Goal: Use online tool/utility: Utilize a website feature to perform a specific function

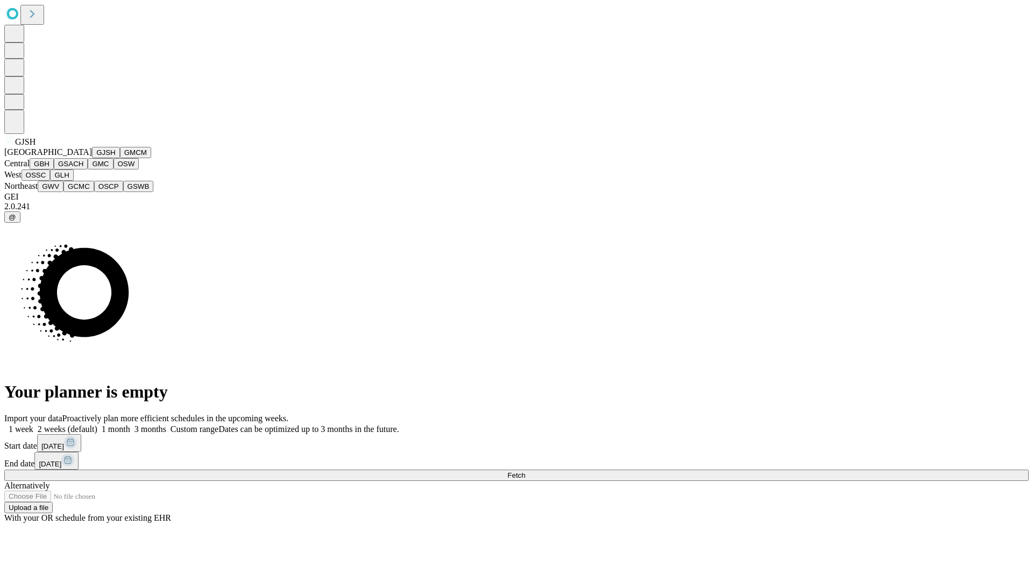
click at [92, 158] on button "GJSH" at bounding box center [106, 152] width 28 height 11
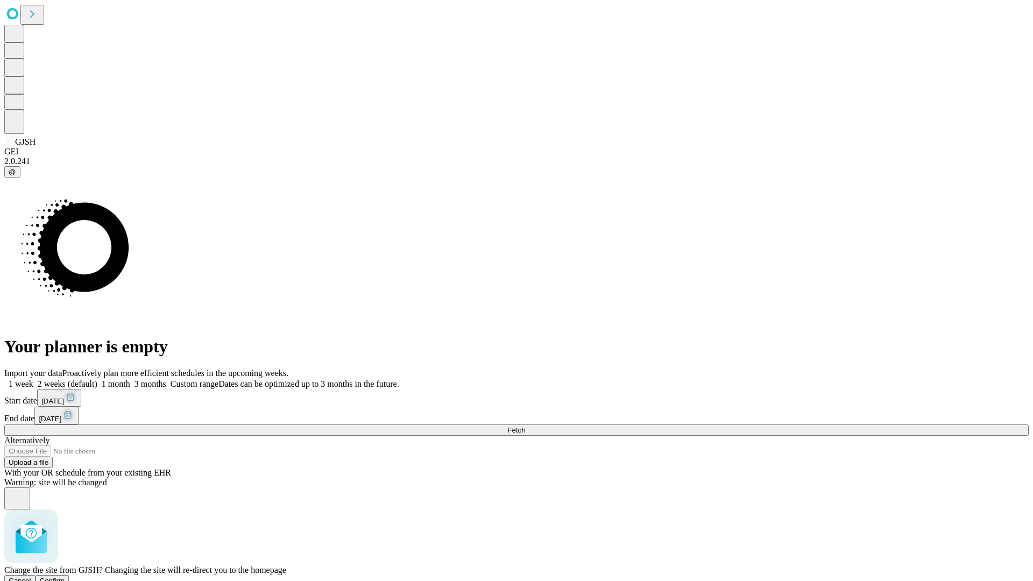
click at [65, 577] on span "Confirm" at bounding box center [52, 581] width 25 height 8
click at [130, 379] on label "1 month" at bounding box center [113, 383] width 33 height 9
click at [525, 426] on span "Fetch" at bounding box center [516, 430] width 18 height 8
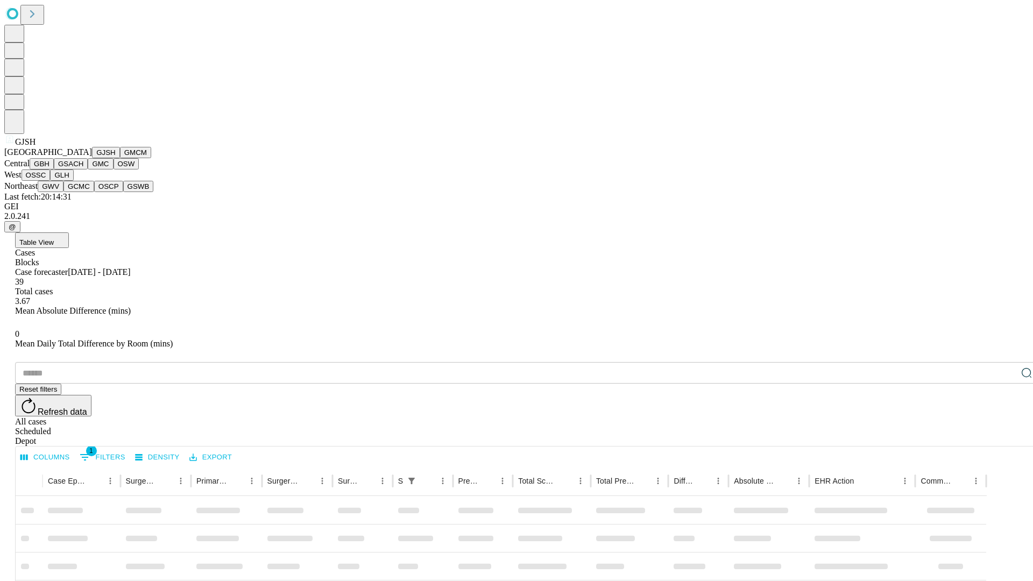
click at [120, 158] on button "GMCM" at bounding box center [135, 152] width 31 height 11
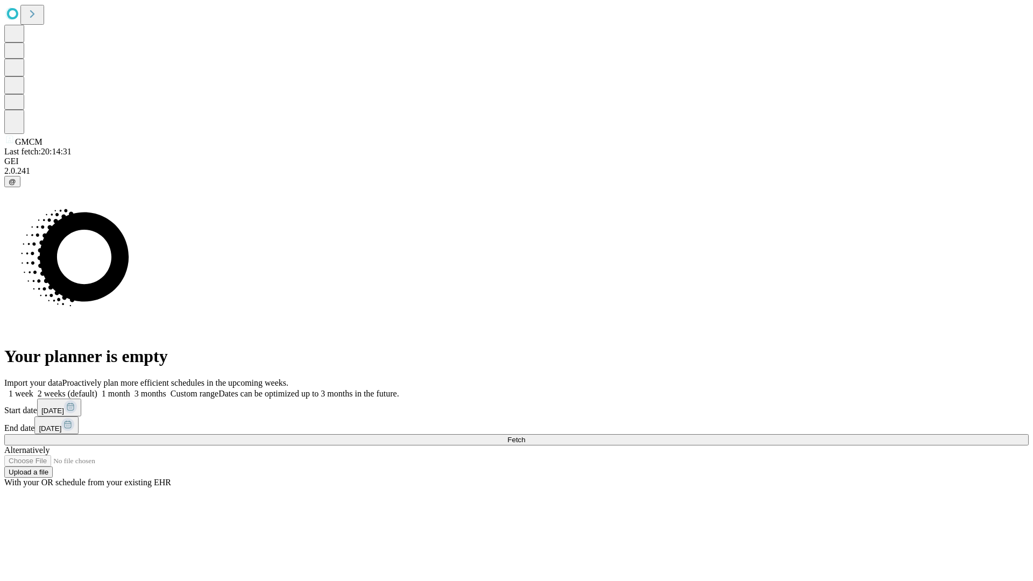
click at [130, 389] on label "1 month" at bounding box center [113, 393] width 33 height 9
click at [525, 436] on span "Fetch" at bounding box center [516, 440] width 18 height 8
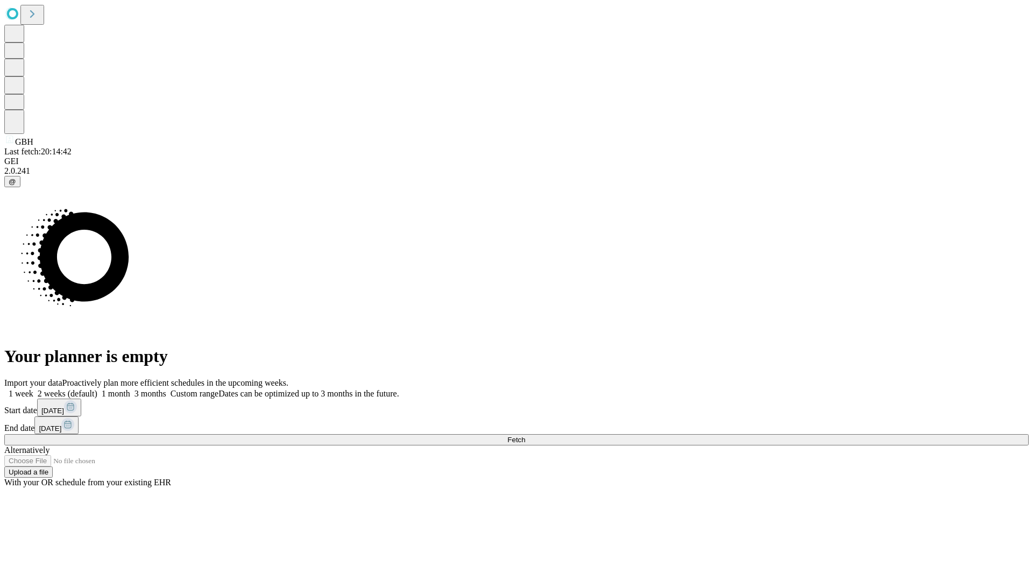
click at [525, 436] on span "Fetch" at bounding box center [516, 440] width 18 height 8
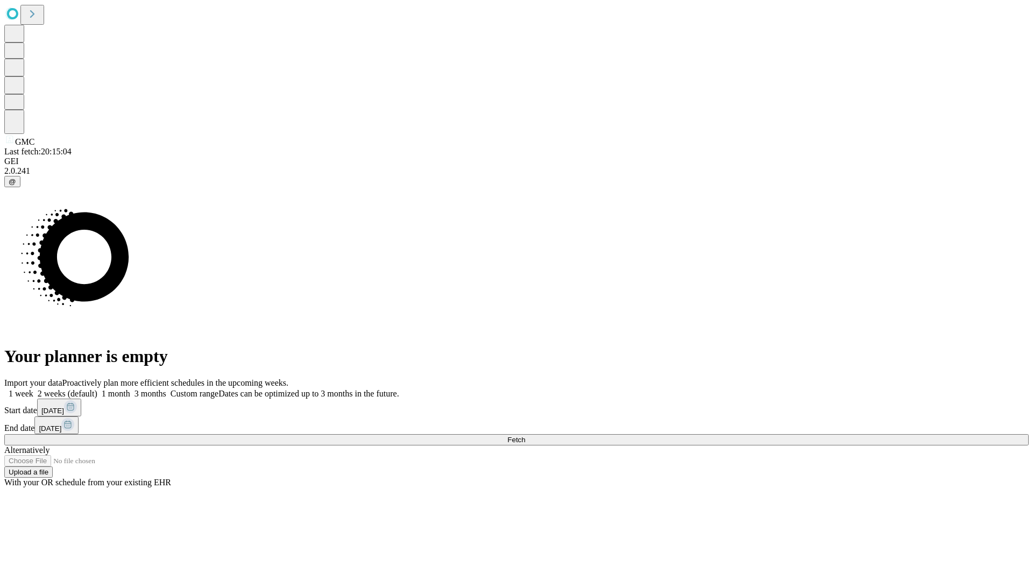
click at [130, 389] on label "1 month" at bounding box center [113, 393] width 33 height 9
click at [525, 436] on span "Fetch" at bounding box center [516, 440] width 18 height 8
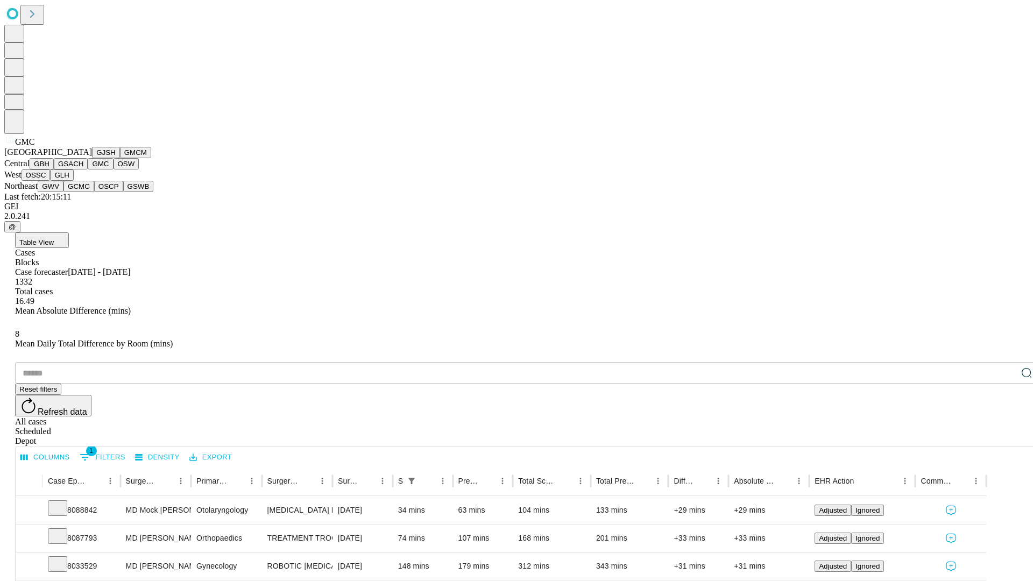
click at [114, 169] on button "OSW" at bounding box center [127, 163] width 26 height 11
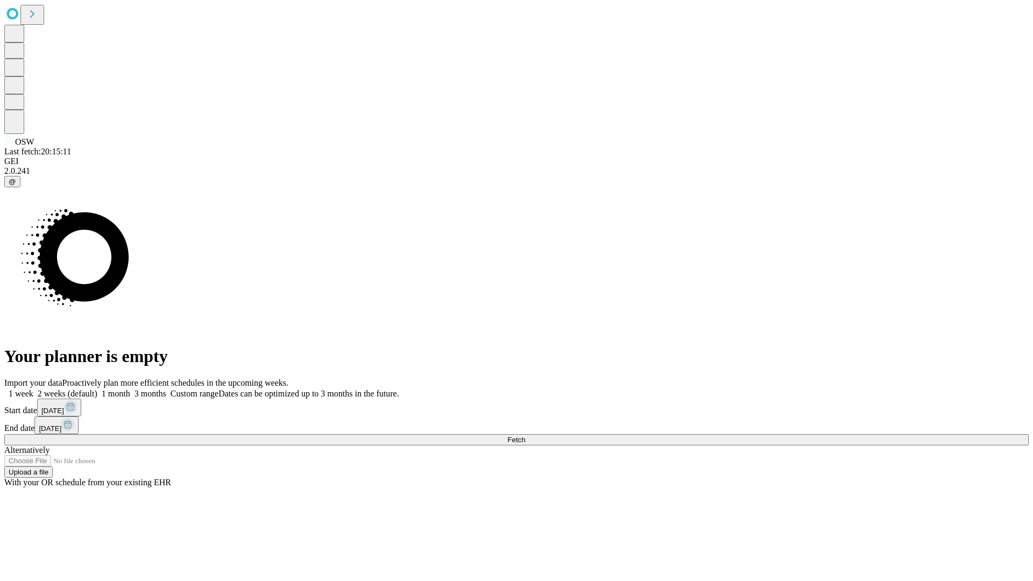
click at [130, 389] on label "1 month" at bounding box center [113, 393] width 33 height 9
click at [525, 436] on span "Fetch" at bounding box center [516, 440] width 18 height 8
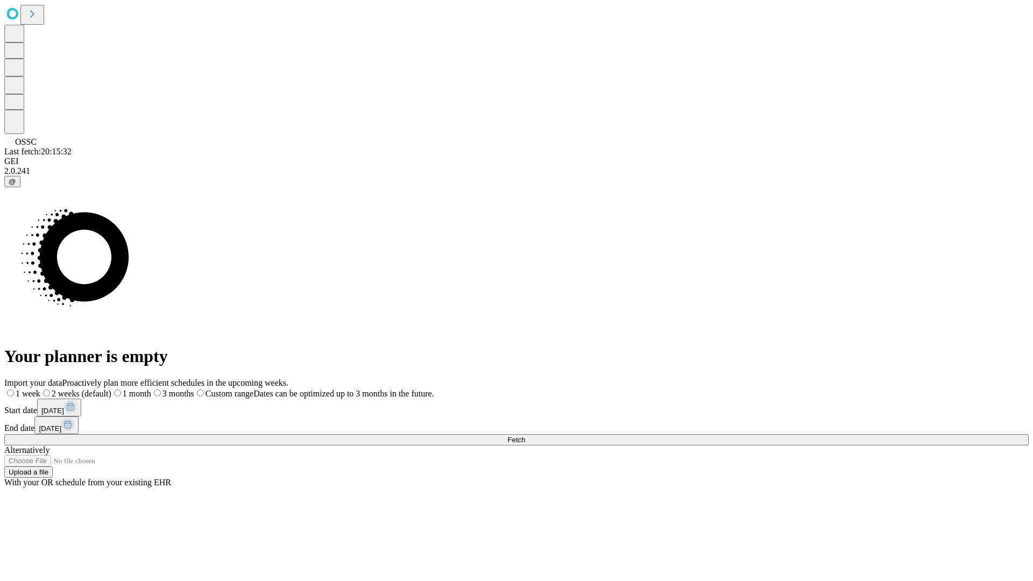
click at [151, 389] on label "1 month" at bounding box center [131, 393] width 40 height 9
click at [525, 436] on span "Fetch" at bounding box center [516, 440] width 18 height 8
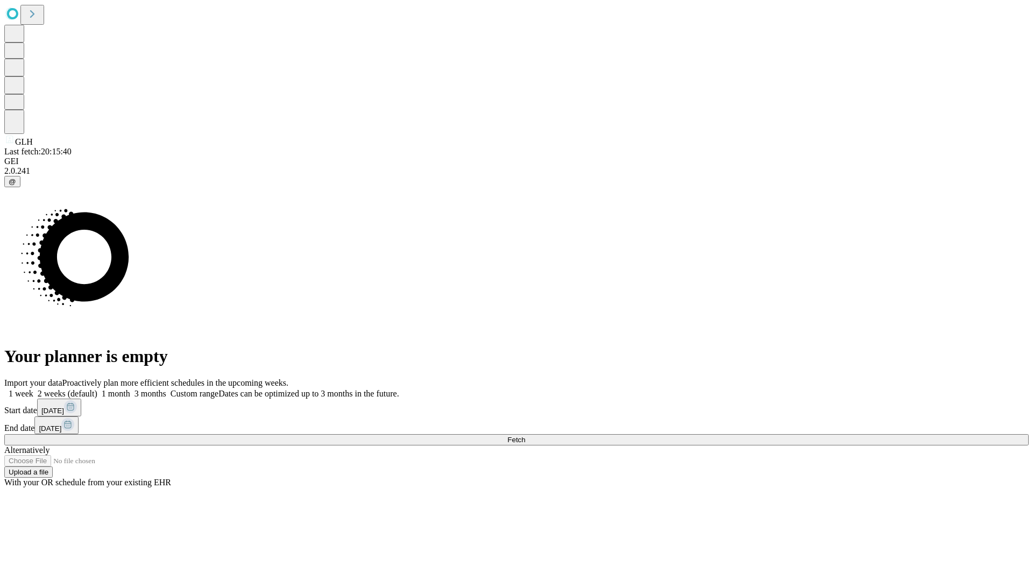
click at [130, 389] on label "1 month" at bounding box center [113, 393] width 33 height 9
click at [525, 436] on span "Fetch" at bounding box center [516, 440] width 18 height 8
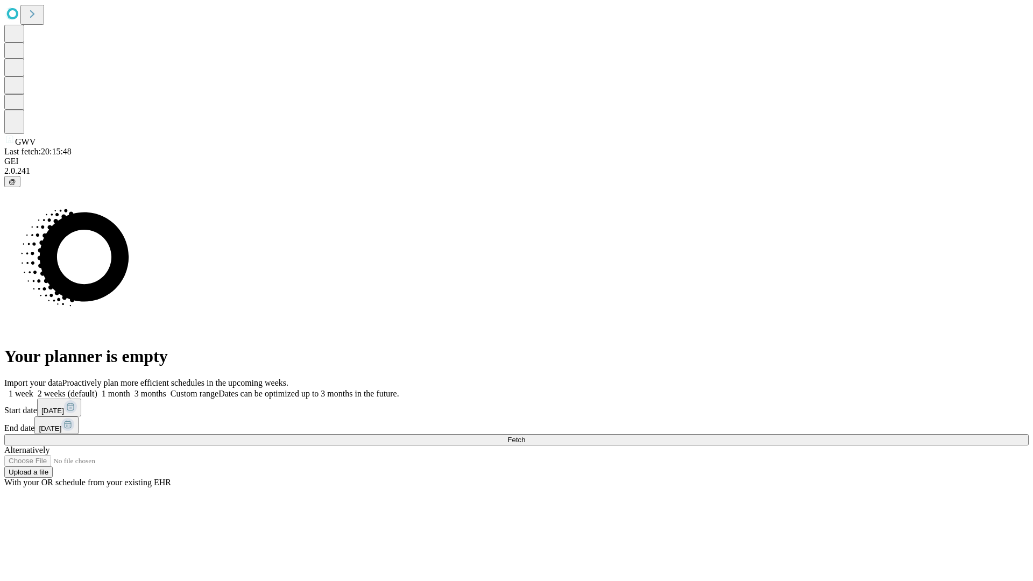
click at [130, 389] on label "1 month" at bounding box center [113, 393] width 33 height 9
click at [525, 436] on span "Fetch" at bounding box center [516, 440] width 18 height 8
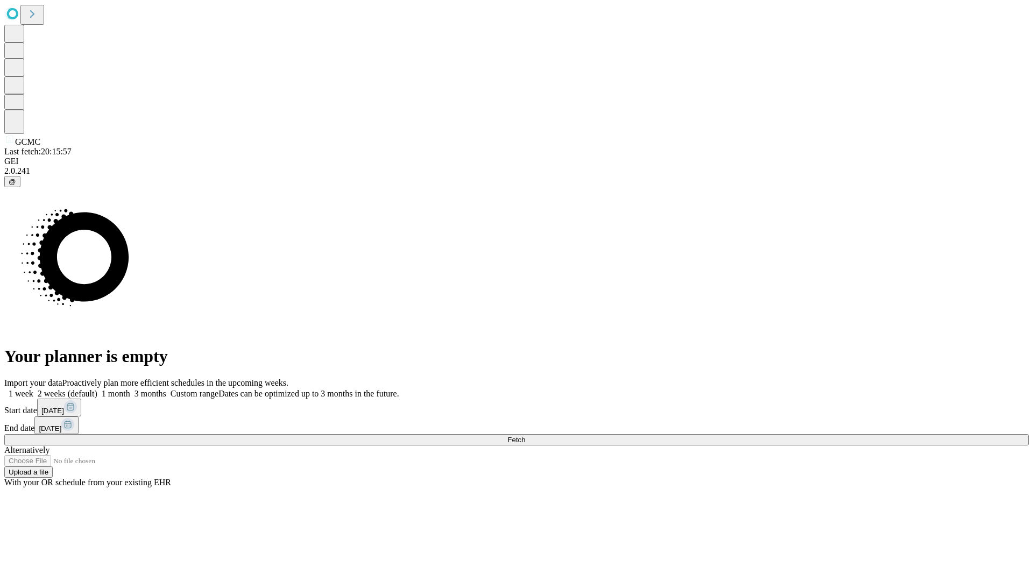
click at [130, 389] on label "1 month" at bounding box center [113, 393] width 33 height 9
click at [525, 436] on span "Fetch" at bounding box center [516, 440] width 18 height 8
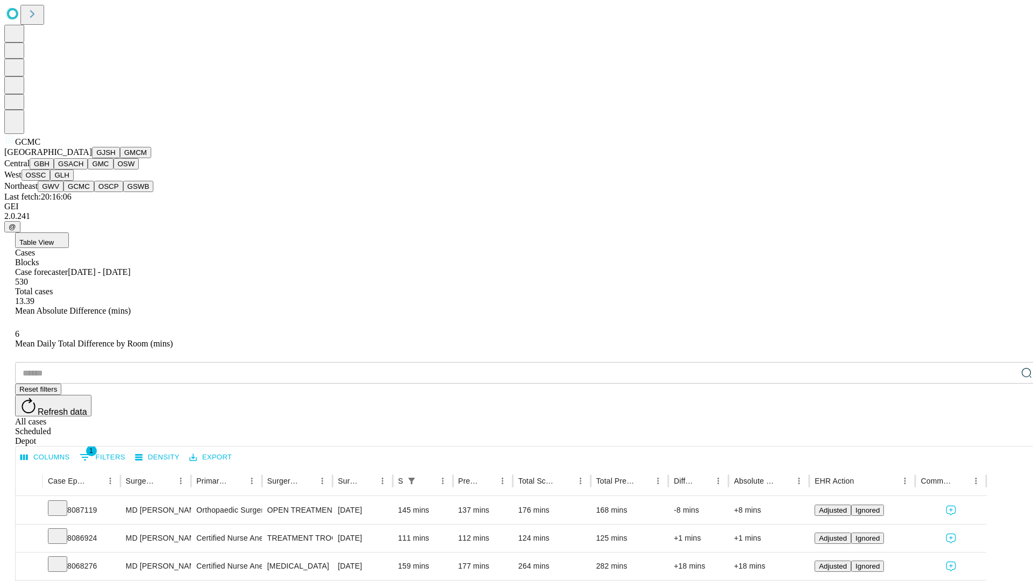
click at [94, 192] on button "OSCP" at bounding box center [108, 186] width 29 height 11
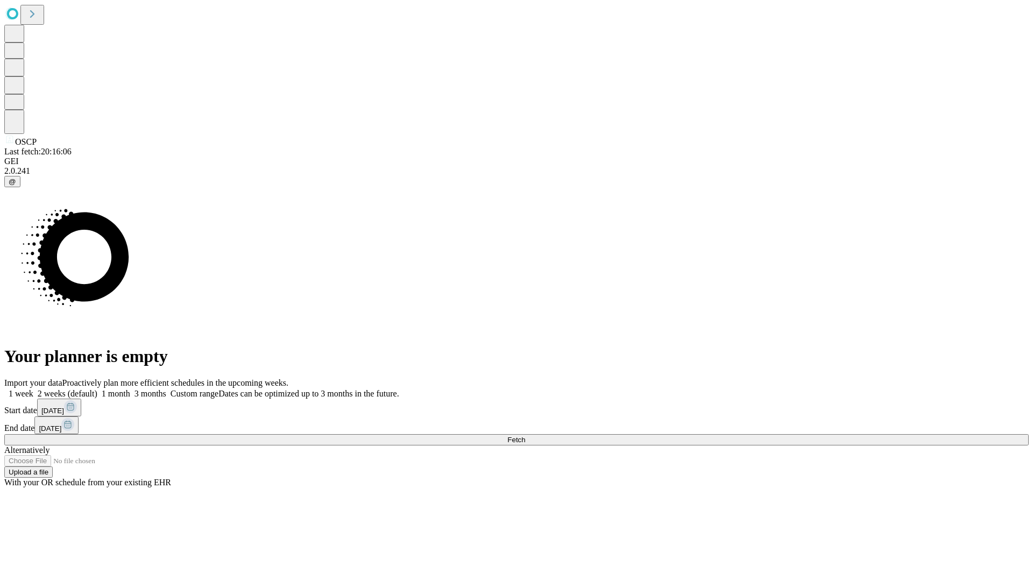
click at [130, 389] on label "1 month" at bounding box center [113, 393] width 33 height 9
click at [525, 436] on span "Fetch" at bounding box center [516, 440] width 18 height 8
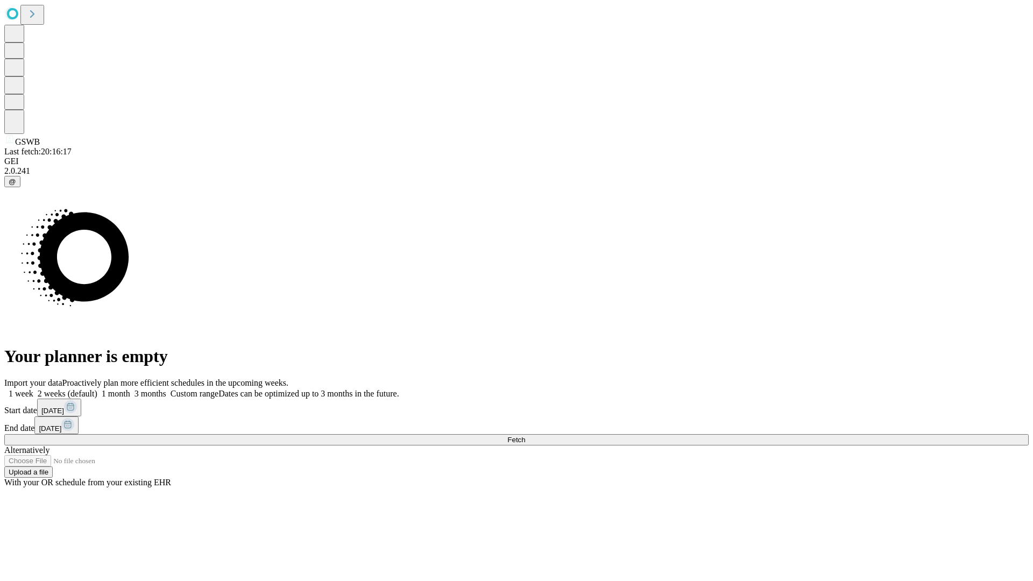
click at [525, 436] on span "Fetch" at bounding box center [516, 440] width 18 height 8
